Goal: Task Accomplishment & Management: Manage account settings

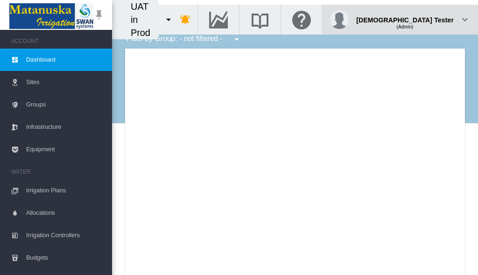
click at [430, 19] on div "(Admin)" at bounding box center [405, 23] width 98 height 9
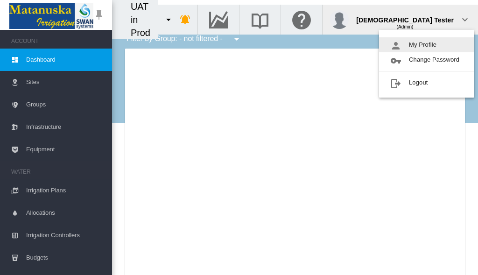
click at [426, 45] on button "My Profile" at bounding box center [426, 44] width 95 height 15
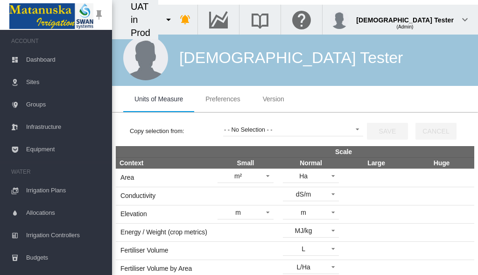
click at [223, 99] on span "Preferences" at bounding box center [222, 98] width 35 height 7
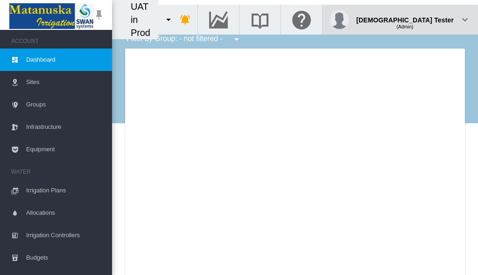
click at [430, 19] on div "(Admin)" at bounding box center [405, 23] width 98 height 9
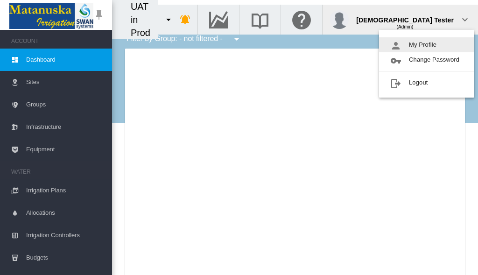
click at [426, 45] on button "My Profile" at bounding box center [426, 44] width 95 height 15
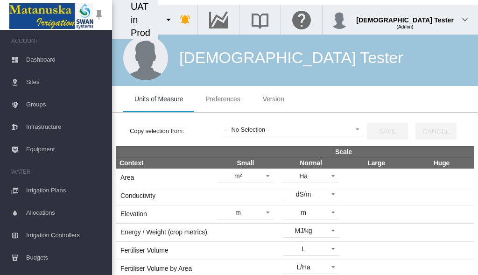
click at [223, 99] on span "Preferences" at bounding box center [222, 98] width 35 height 7
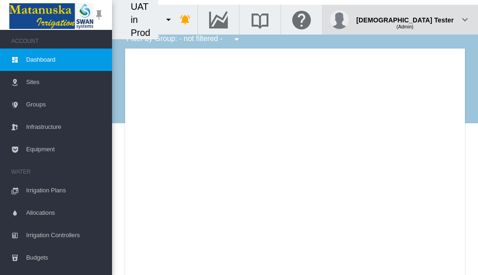
click at [430, 19] on div "(Admin)" at bounding box center [405, 23] width 98 height 9
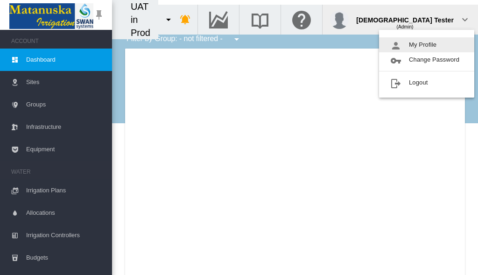
click at [426, 45] on button "My Profile" at bounding box center [426, 44] width 95 height 15
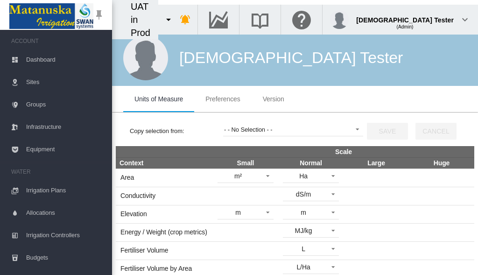
click at [223, 99] on span "Preferences" at bounding box center [222, 98] width 35 height 7
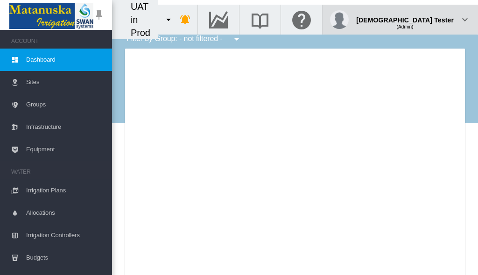
click at [430, 19] on div "(Admin)" at bounding box center [405, 23] width 98 height 9
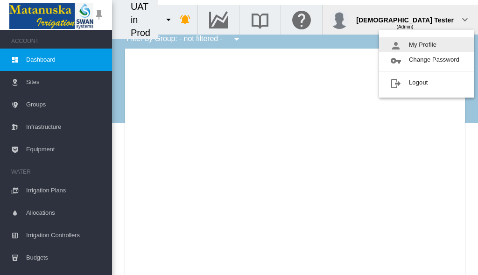
click at [426, 45] on button "My Profile" at bounding box center [426, 44] width 95 height 15
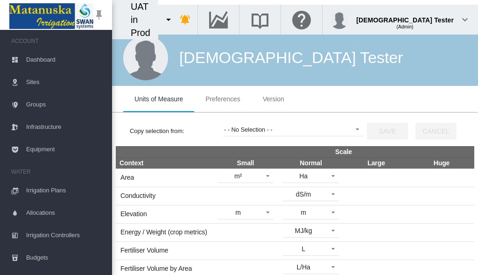
click at [223, 99] on span "Preferences" at bounding box center [222, 98] width 35 height 7
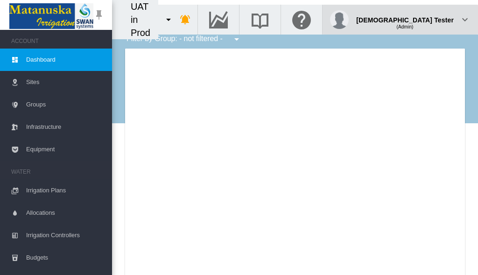
click at [430, 19] on div "(Admin)" at bounding box center [405, 23] width 98 height 9
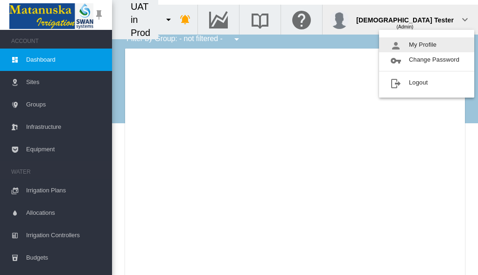
click at [426, 45] on button "My Profile" at bounding box center [426, 44] width 95 height 15
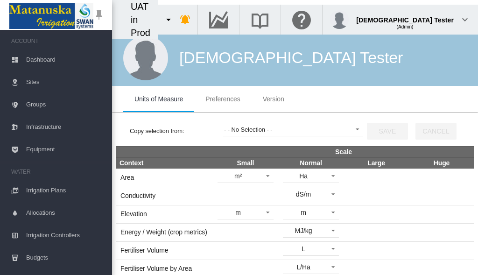
click at [223, 99] on span "Preferences" at bounding box center [222, 98] width 35 height 7
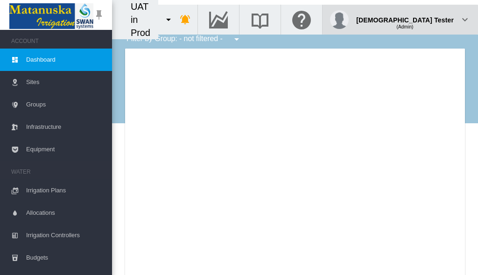
click at [430, 19] on div "(Admin)" at bounding box center [405, 23] width 98 height 9
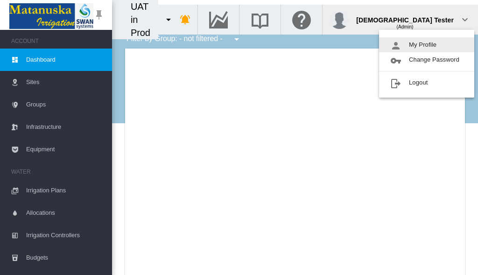
click at [426, 45] on button "My Profile" at bounding box center [426, 44] width 95 height 15
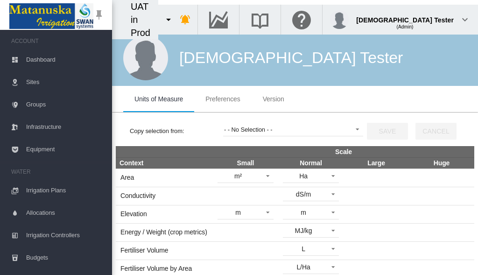
click at [223, 99] on span "Preferences" at bounding box center [222, 98] width 35 height 7
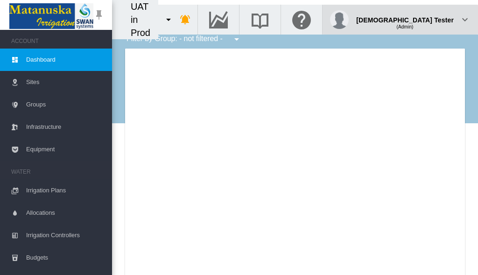
click at [430, 19] on div "(Admin)" at bounding box center [405, 23] width 98 height 9
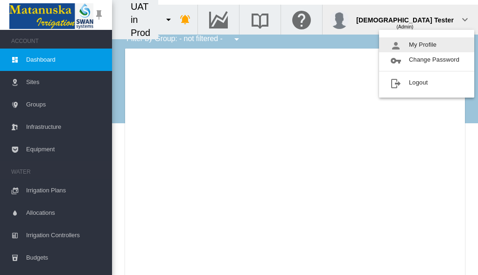
click at [426, 45] on button "My Profile" at bounding box center [426, 44] width 95 height 15
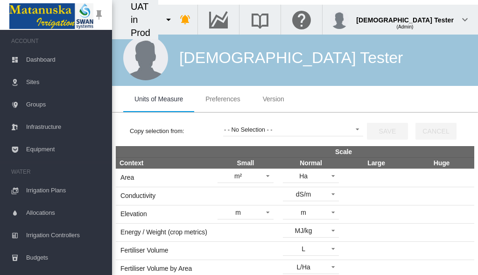
click at [223, 99] on span "Preferences" at bounding box center [222, 98] width 35 height 7
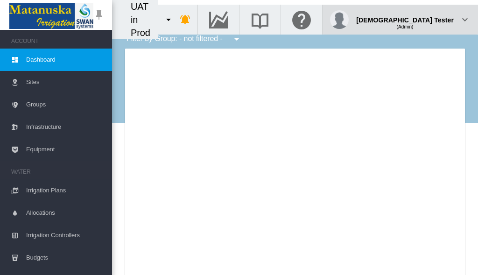
click at [430, 19] on div "(Admin)" at bounding box center [405, 23] width 98 height 9
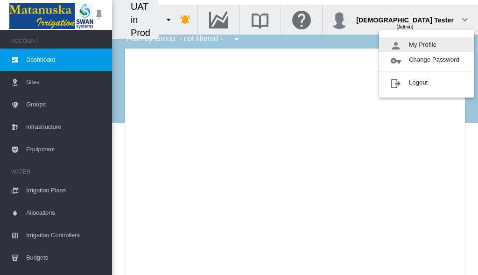
click at [426, 45] on button "My Profile" at bounding box center [426, 44] width 95 height 15
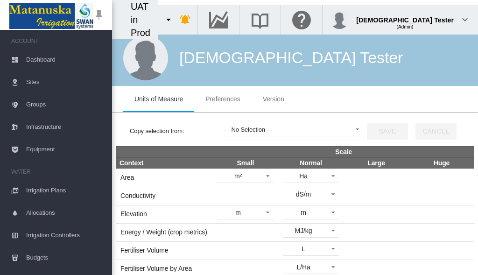
click at [223, 99] on span "Preferences" at bounding box center [222, 98] width 35 height 7
